Goal: Information Seeking & Learning: Learn about a topic

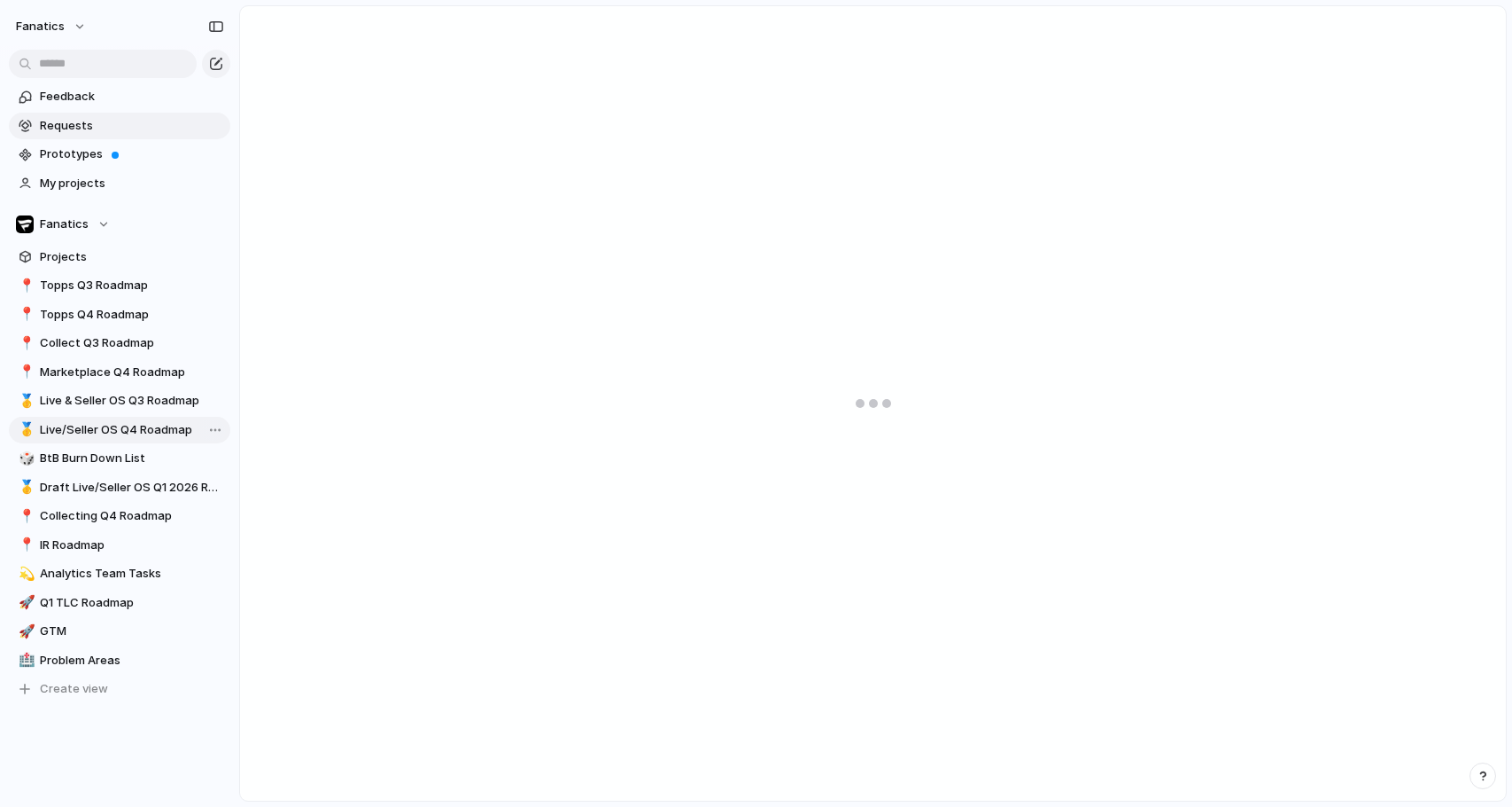
click at [136, 418] on link "🥇 Live/Seller OS Q4 Roadmap" at bounding box center [119, 430] width 221 height 27
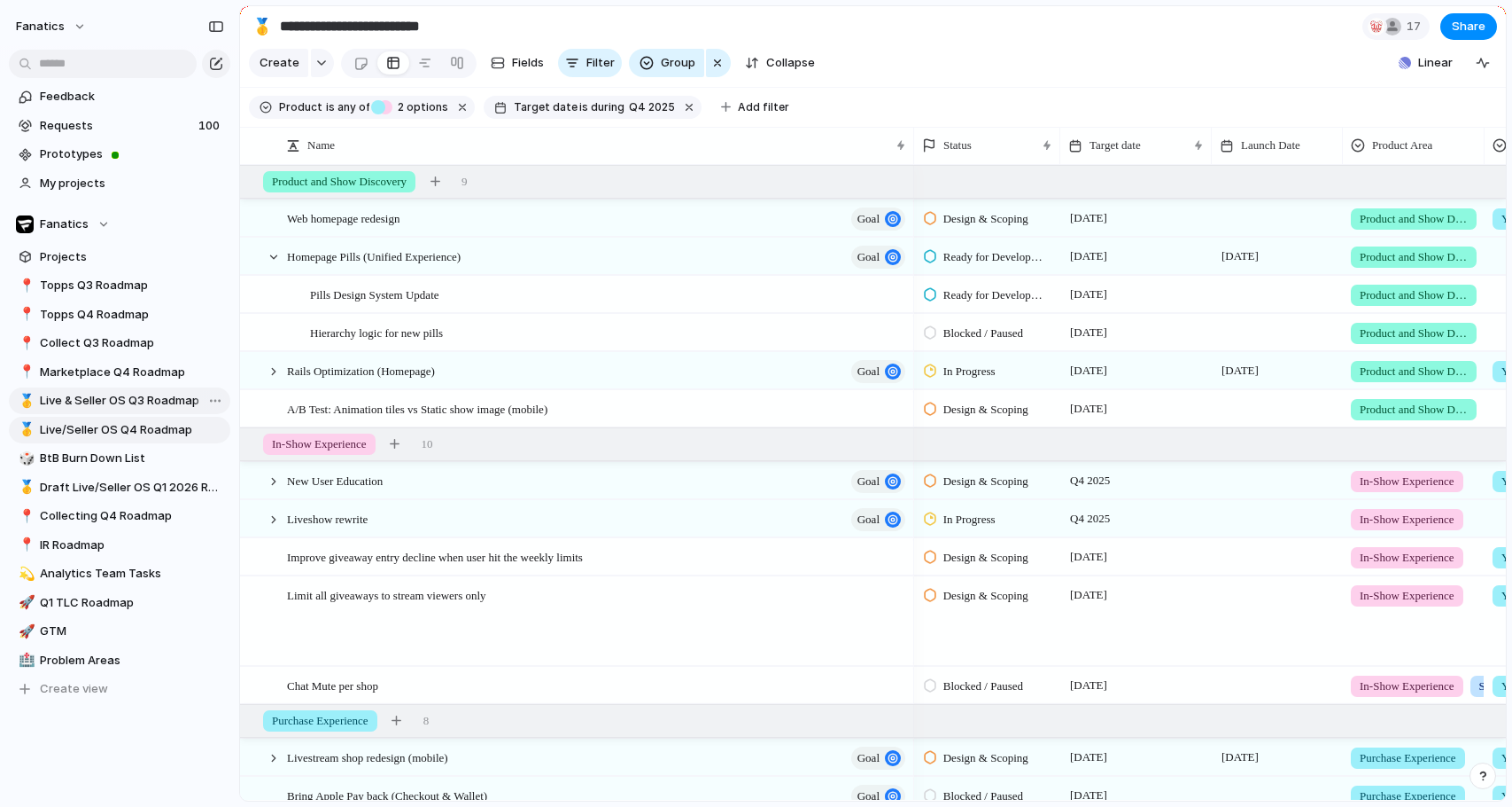
click at [139, 400] on span "Live & Seller OS Q3 Roadmap" at bounding box center [132, 401] width 185 height 18
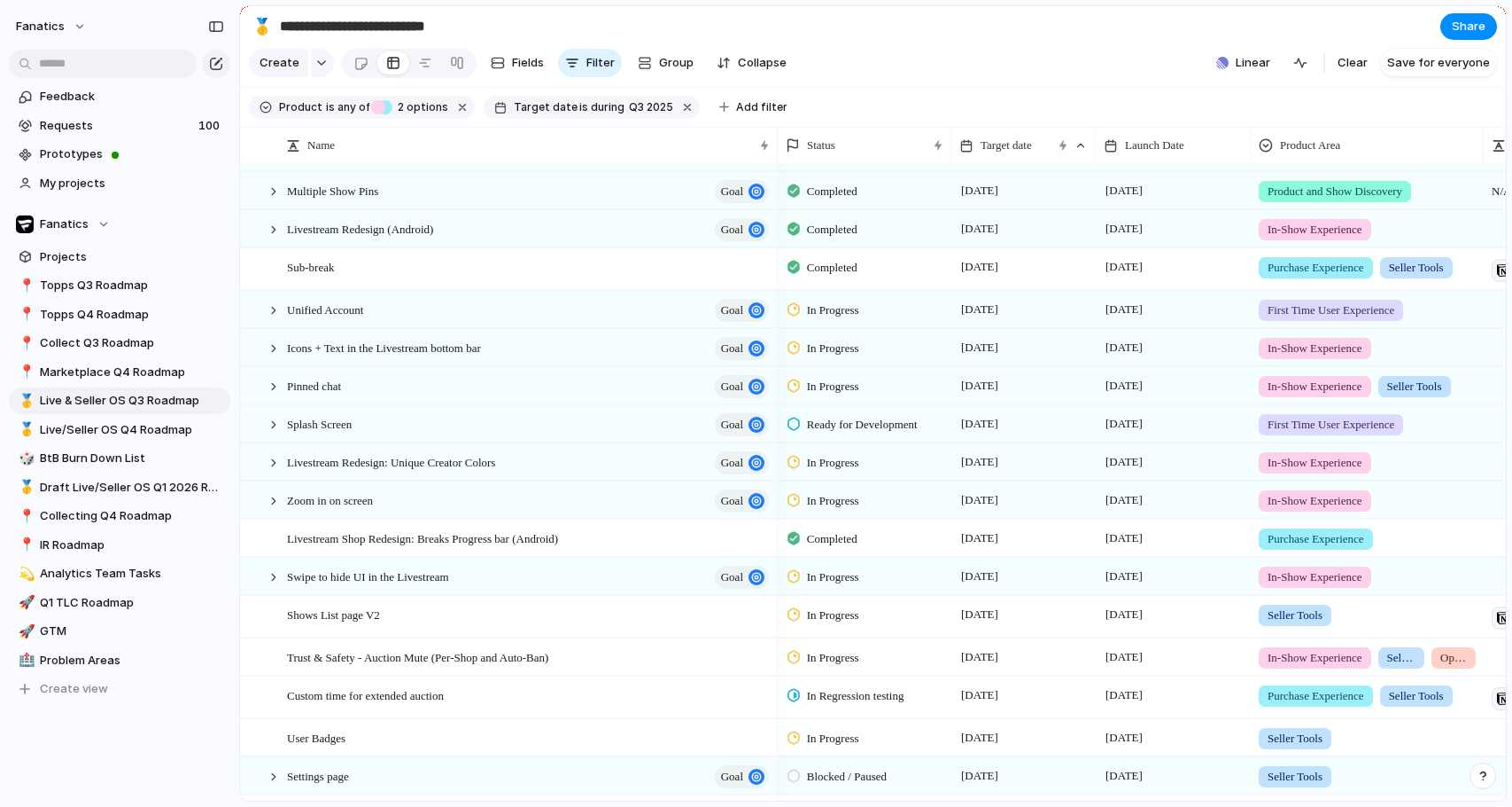
scroll to position [356, 0]
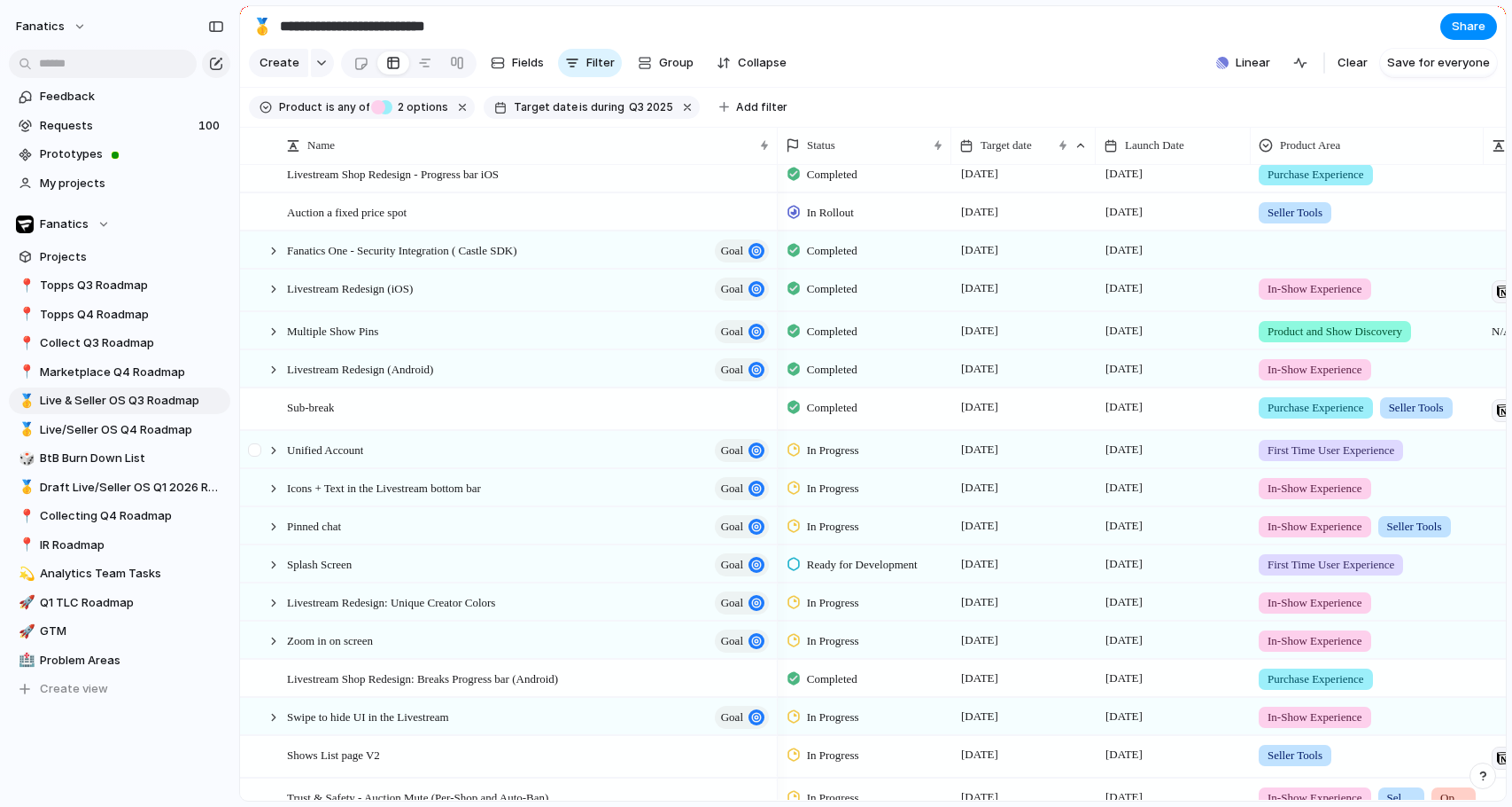
click at [277, 462] on div at bounding box center [265, 450] width 48 height 37
click at [276, 452] on div at bounding box center [274, 451] width 16 height 16
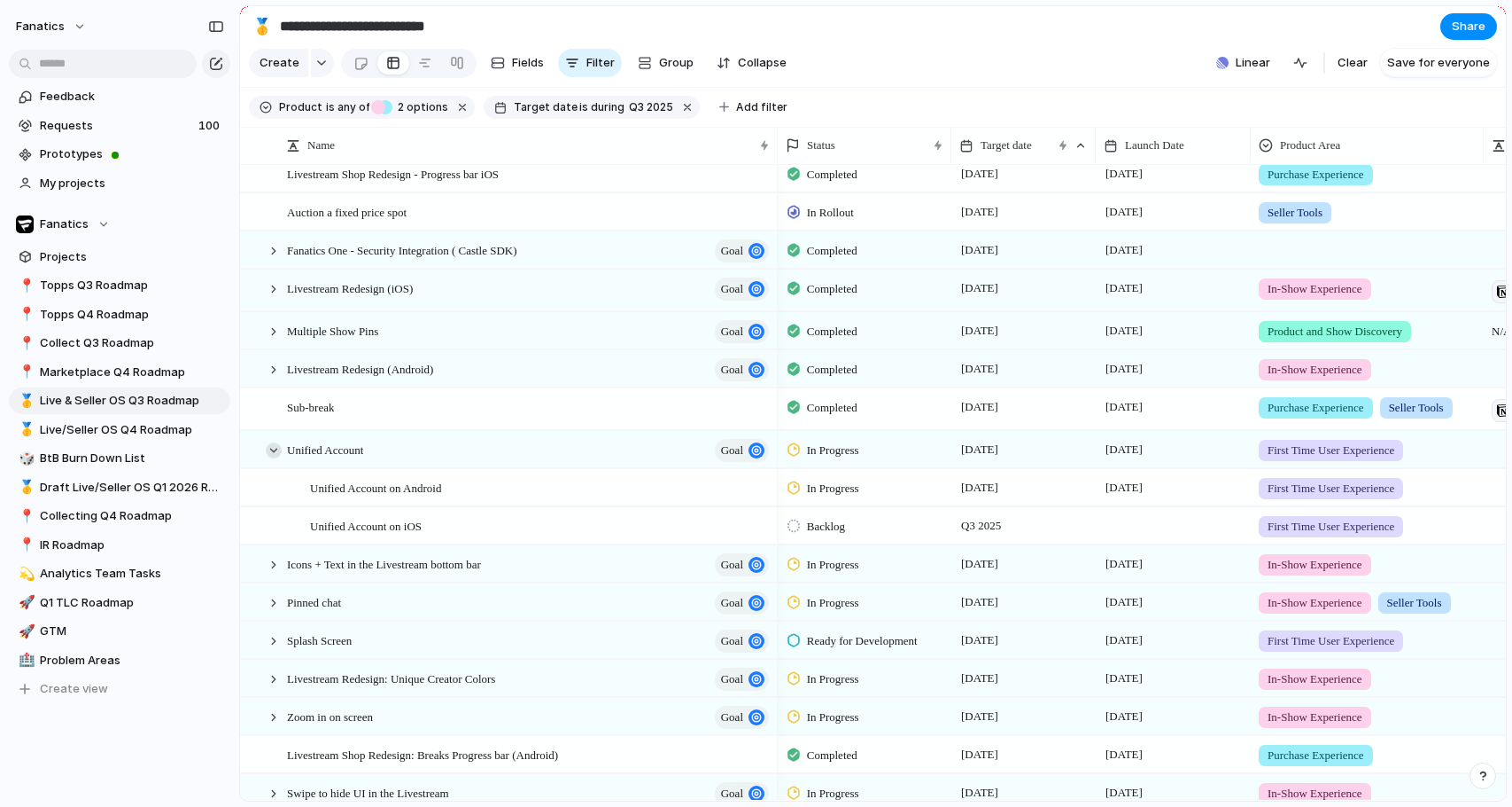
click at [276, 452] on div at bounding box center [274, 451] width 16 height 16
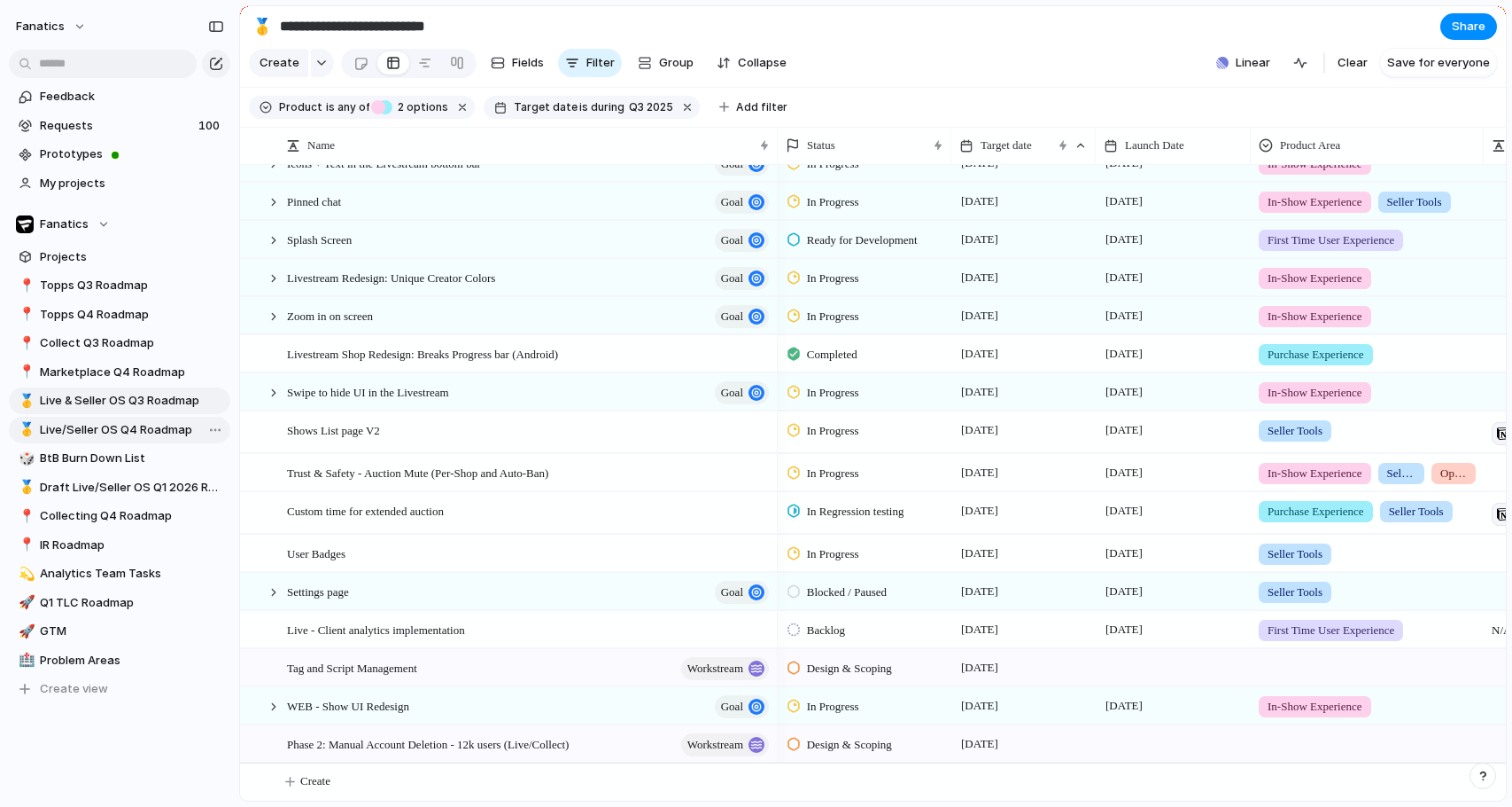
click at [161, 434] on span "Live/Seller OS Q4 Roadmap" at bounding box center [132, 430] width 185 height 18
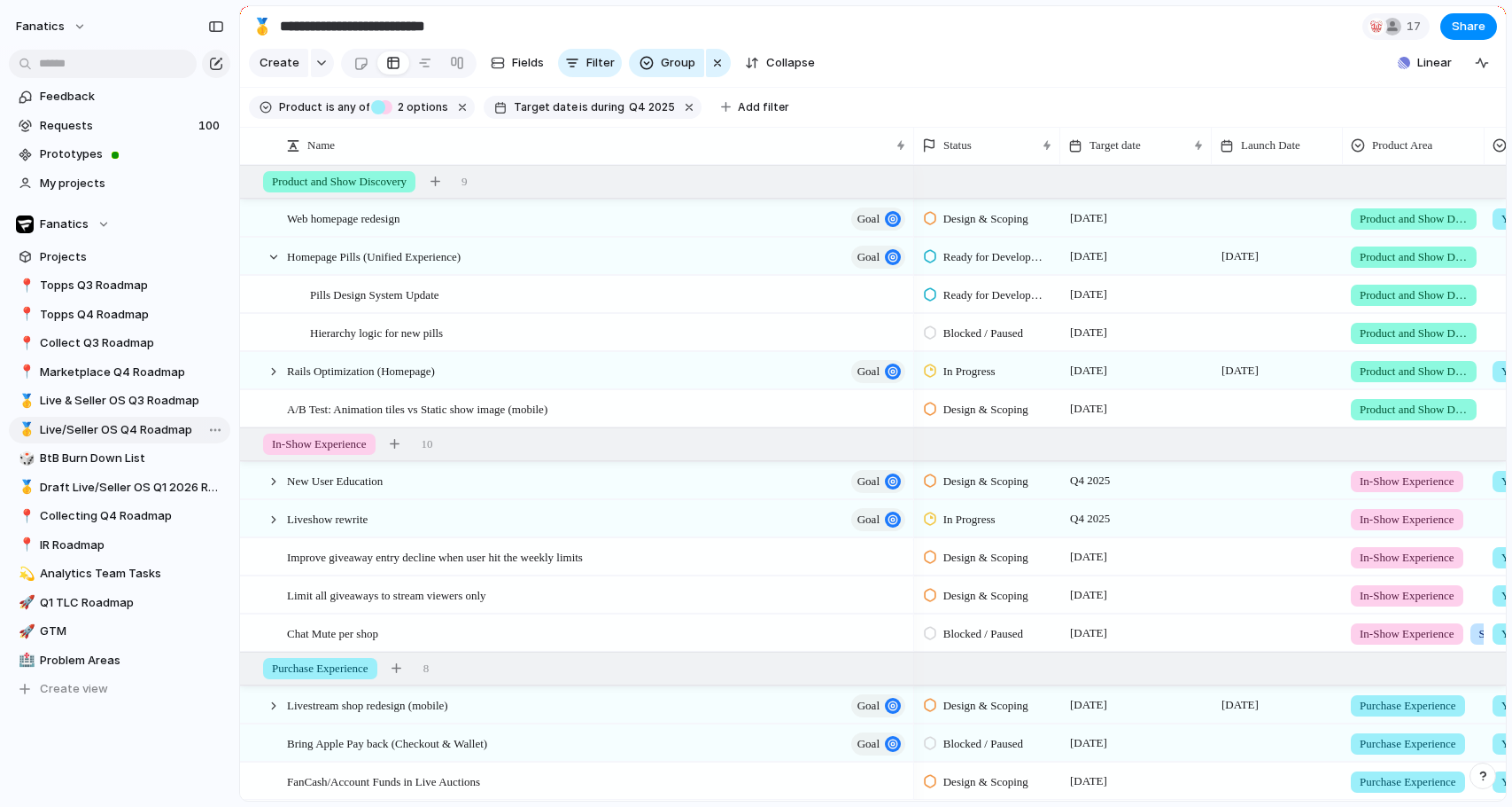
type input "**********"
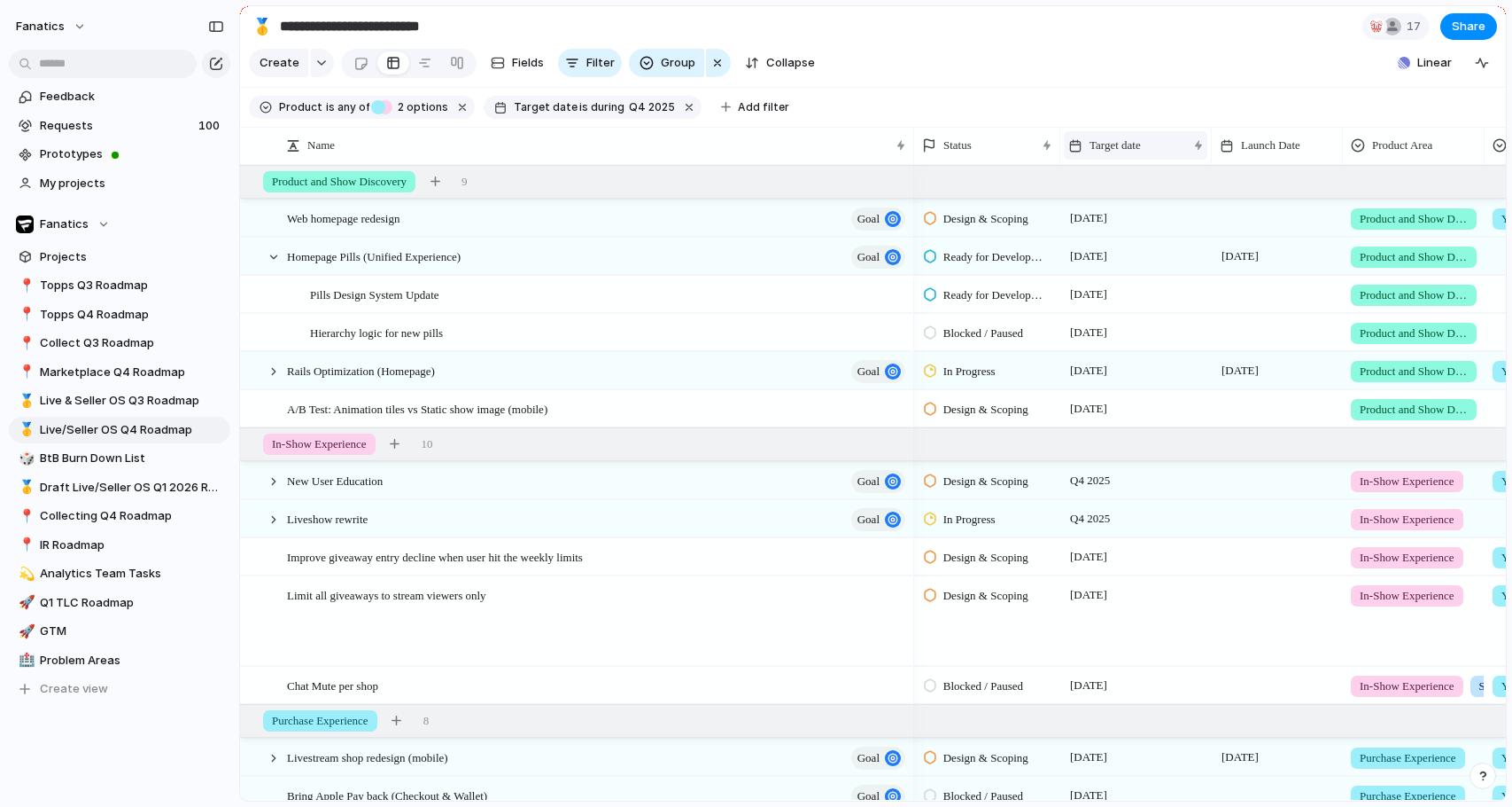
click at [1103, 139] on span "Target date" at bounding box center [1115, 146] width 52 height 18
click at [1103, 139] on div "Modify Hide Sort ascending Sort descending" at bounding box center [756, 403] width 1512 height 807
click at [716, 61] on div "button" at bounding box center [717, 63] width 14 height 21
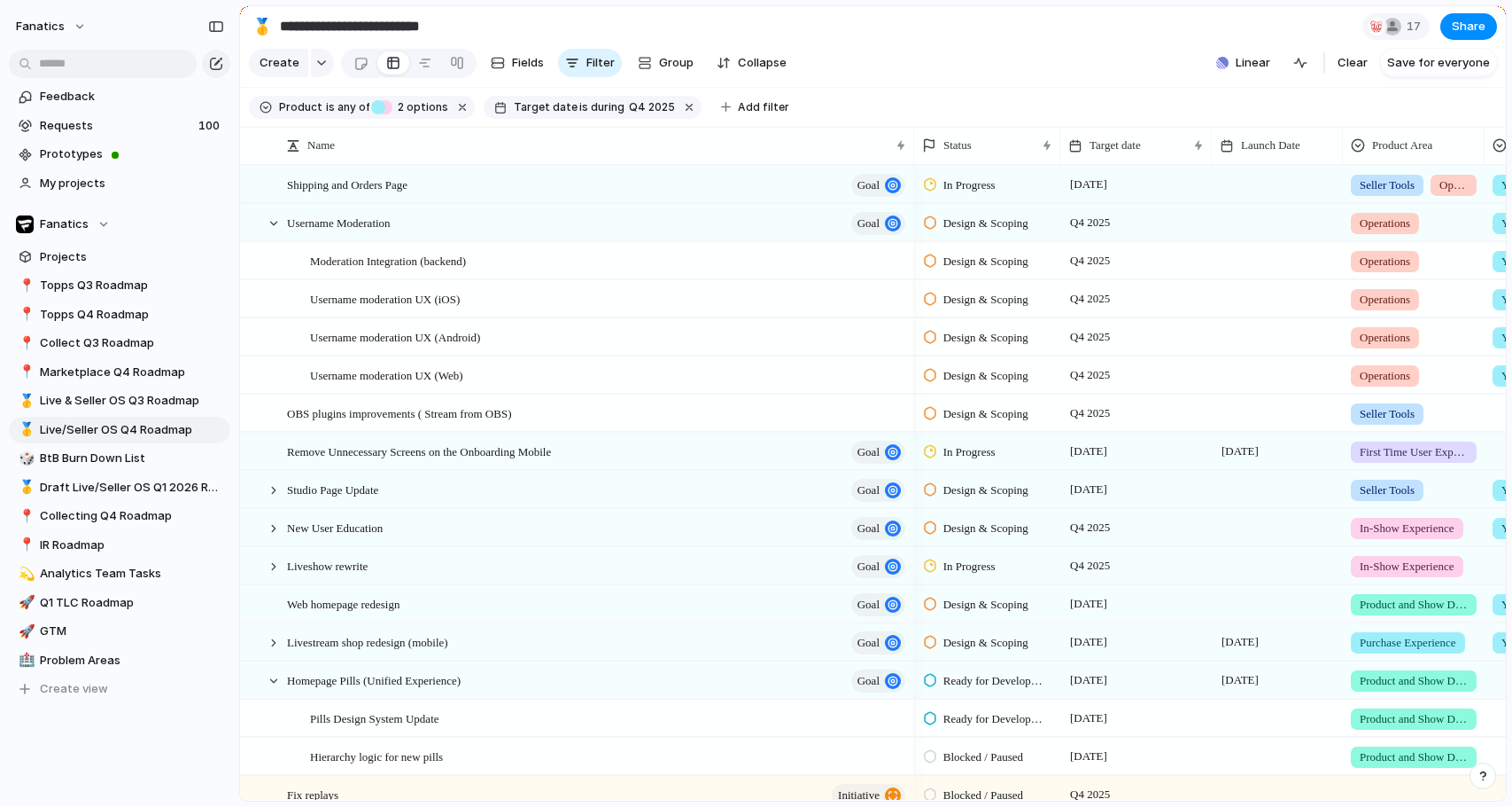
click at [1124, 160] on div "Target date" at bounding box center [1135, 146] width 144 height 38
click at [1124, 155] on div "Target date" at bounding box center [1135, 145] width 144 height 29
click at [1129, 233] on span "Sort ascending" at bounding box center [1141, 242] width 86 height 18
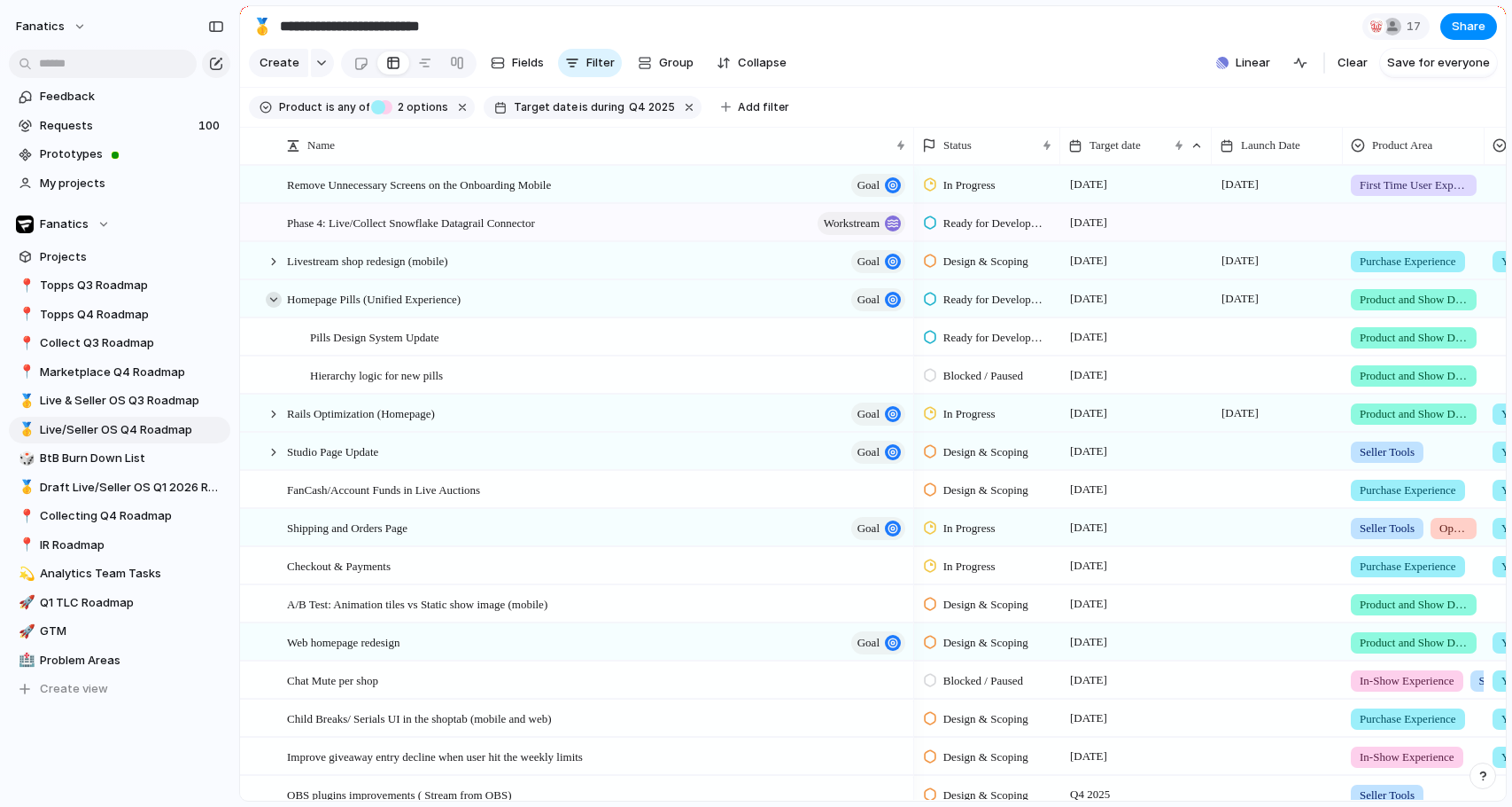
click at [273, 302] on div at bounding box center [274, 300] width 16 height 16
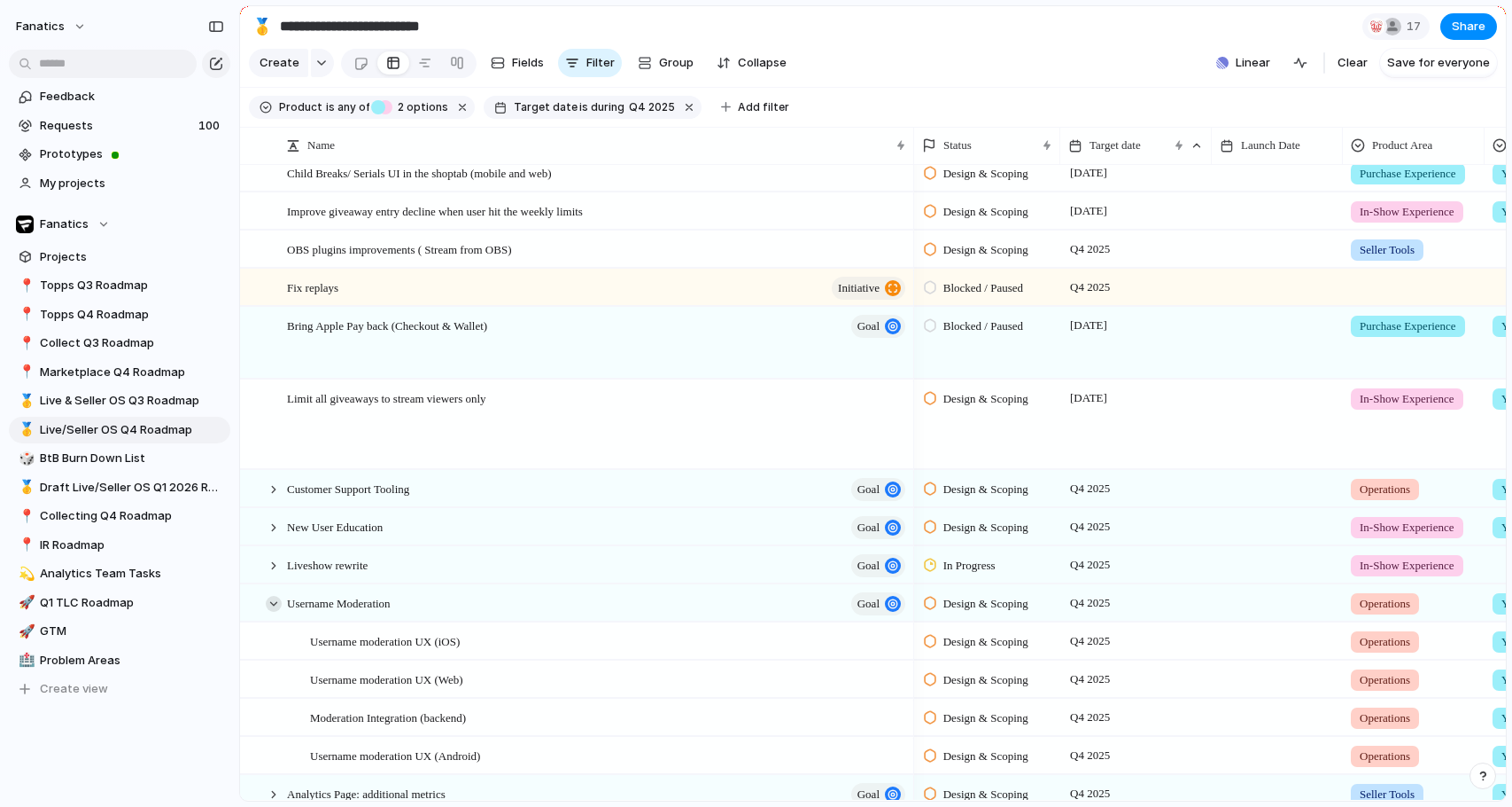
click at [277, 600] on div at bounding box center [274, 604] width 16 height 16
